Goal: Transaction & Acquisition: Purchase product/service

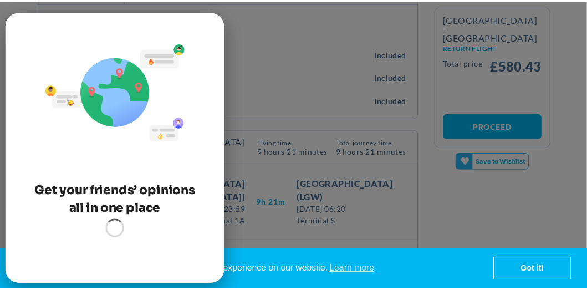
scroll to position [104, 0]
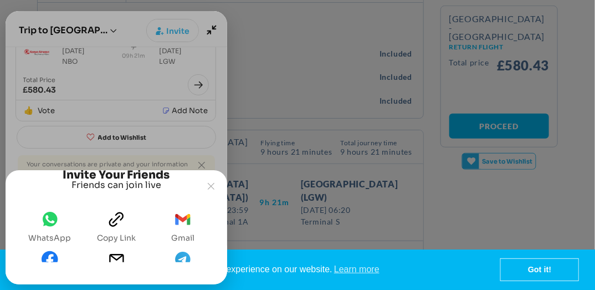
click at [54, 222] on icon "WhatsApp" at bounding box center [50, 219] width 15 height 14
click at [185, 218] on icon "Gmail" at bounding box center [183, 218] width 8 height 7
click at [282, 17] on joyned-dark-overlay at bounding box center [297, 172] width 595 height 345
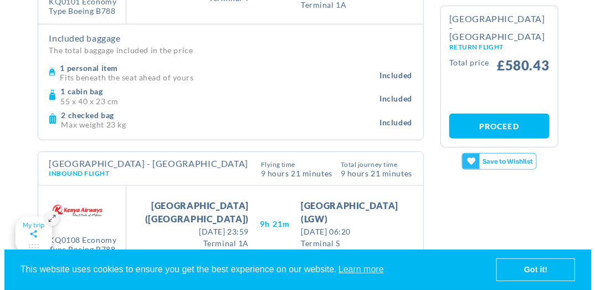
scroll to position [222, 0]
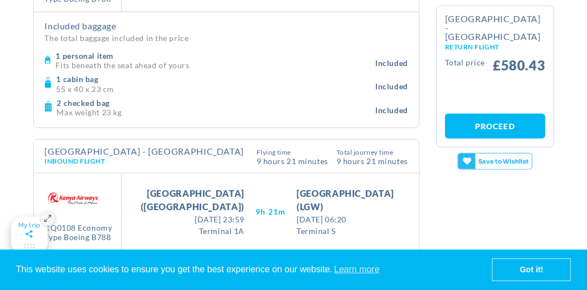
click at [507, 154] on span "Save to Wishlist" at bounding box center [504, 162] width 57 height 16
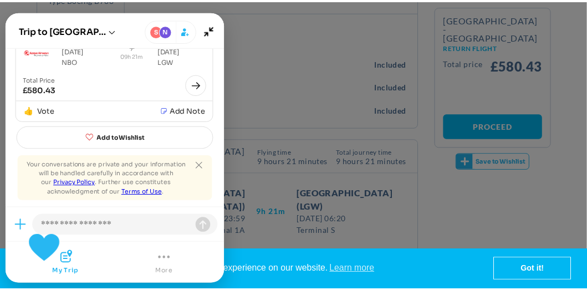
scroll to position [67, 0]
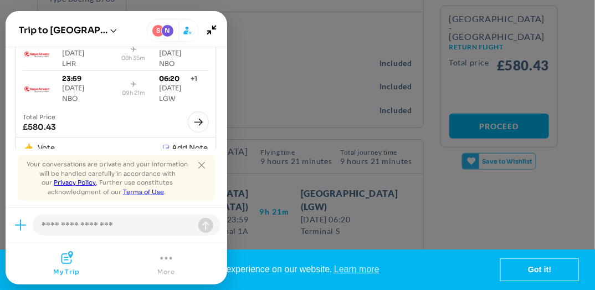
click at [260, 23] on joyned-dark-overlay at bounding box center [297, 172] width 595 height 345
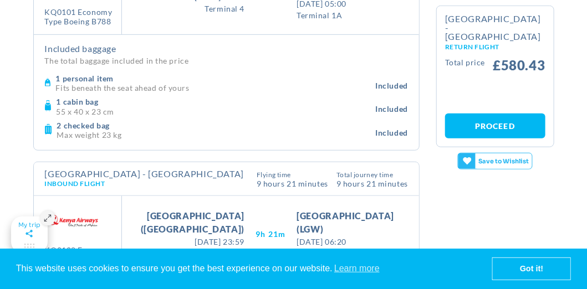
scroll to position [222, 0]
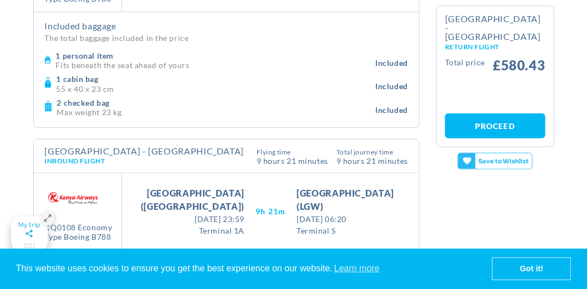
click at [510, 114] on link "Proceed" at bounding box center [495, 126] width 100 height 25
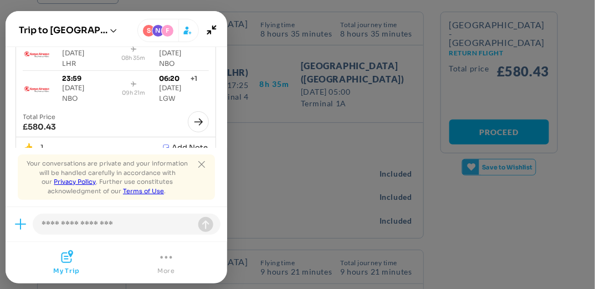
click at [162, 261] on icon "Joyned Window" at bounding box center [166, 257] width 13 height 13
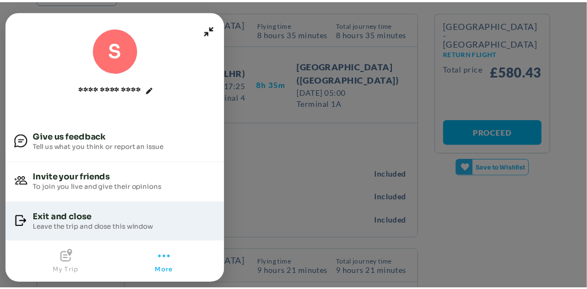
scroll to position [1, 0]
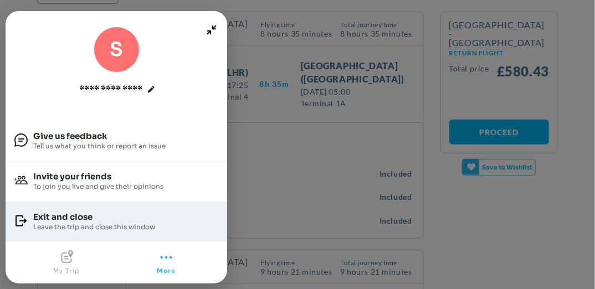
click at [66, 220] on div "Exit and close" at bounding box center [94, 217] width 122 height 10
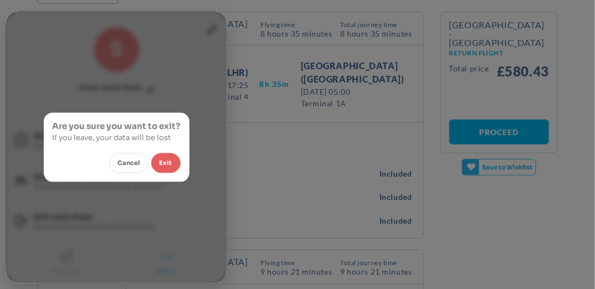
click at [165, 161] on button "Exit" at bounding box center [165, 164] width 29 height 20
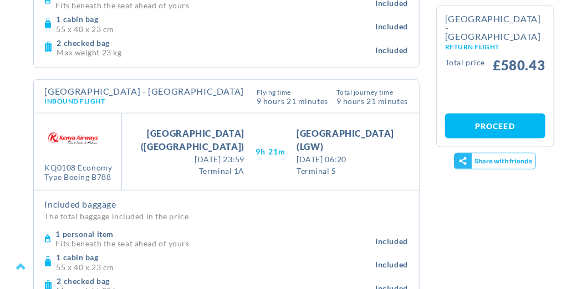
scroll to position [222, 0]
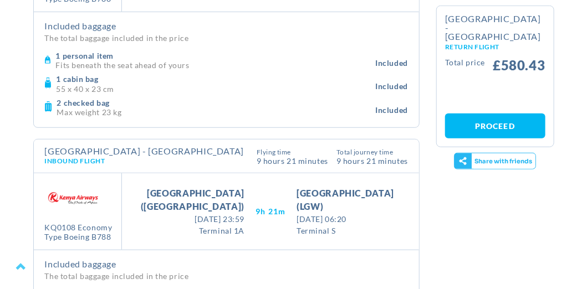
click at [509, 59] on span "£580.43" at bounding box center [519, 65] width 52 height 13
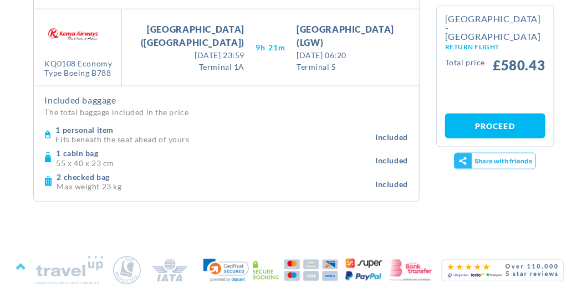
scroll to position [389, 0]
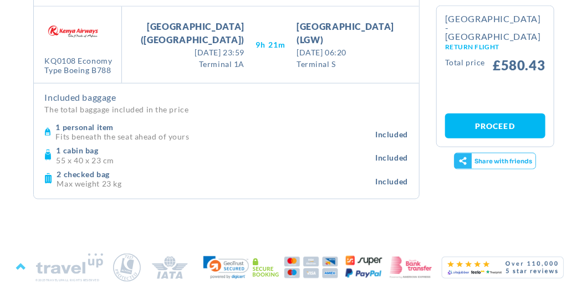
click at [291, 261] on img at bounding box center [311, 268] width 54 height 22
click at [291, 263] on img at bounding box center [311, 268] width 54 height 22
click at [262, 269] on icon at bounding box center [266, 267] width 26 height 19
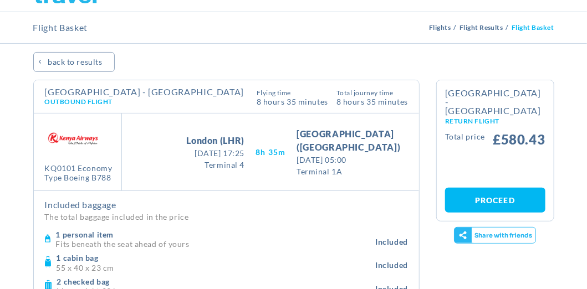
scroll to position [0, 0]
